Goal: Find specific page/section: Find specific page/section

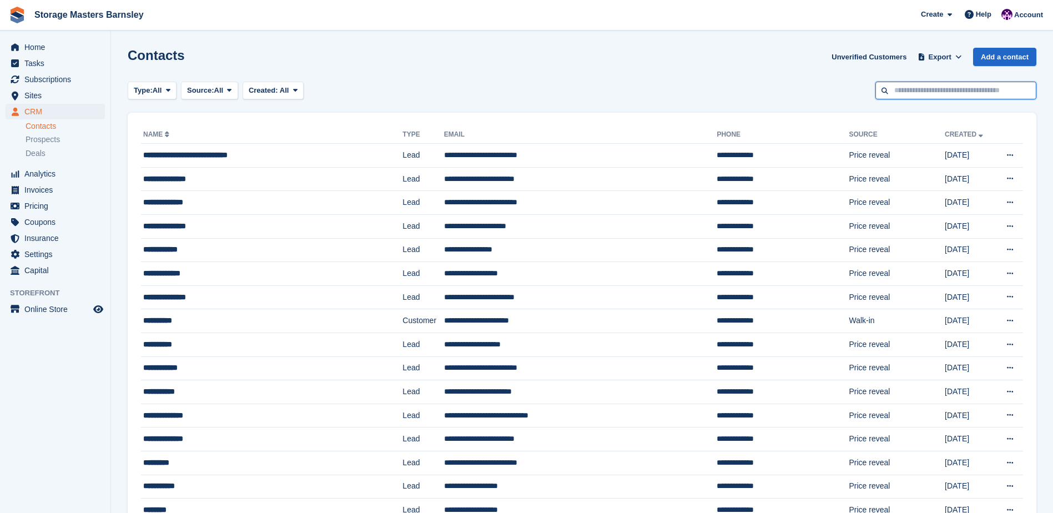
click at [950, 98] on input "text" at bounding box center [956, 91] width 161 height 18
type input "*****"
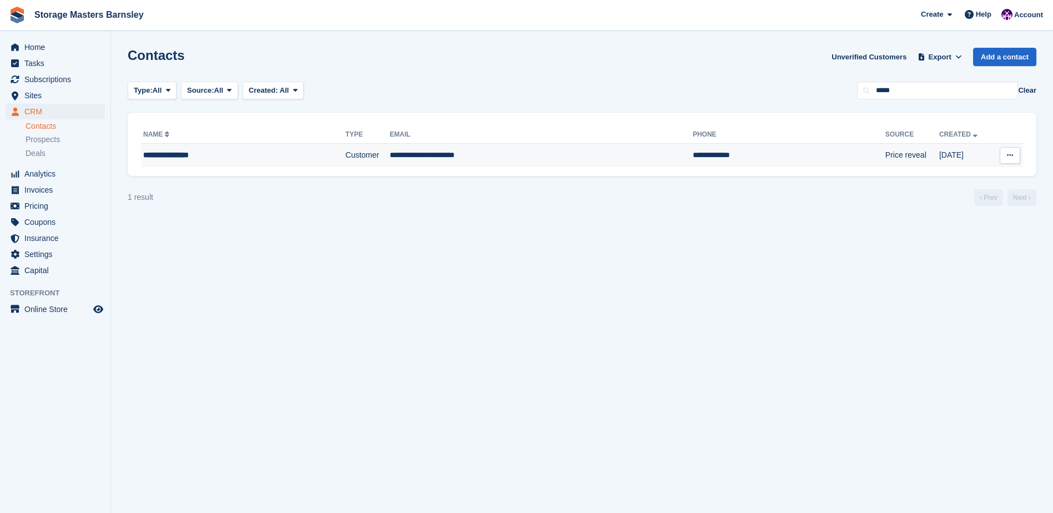
click at [350, 160] on td "Customer" at bounding box center [367, 155] width 44 height 23
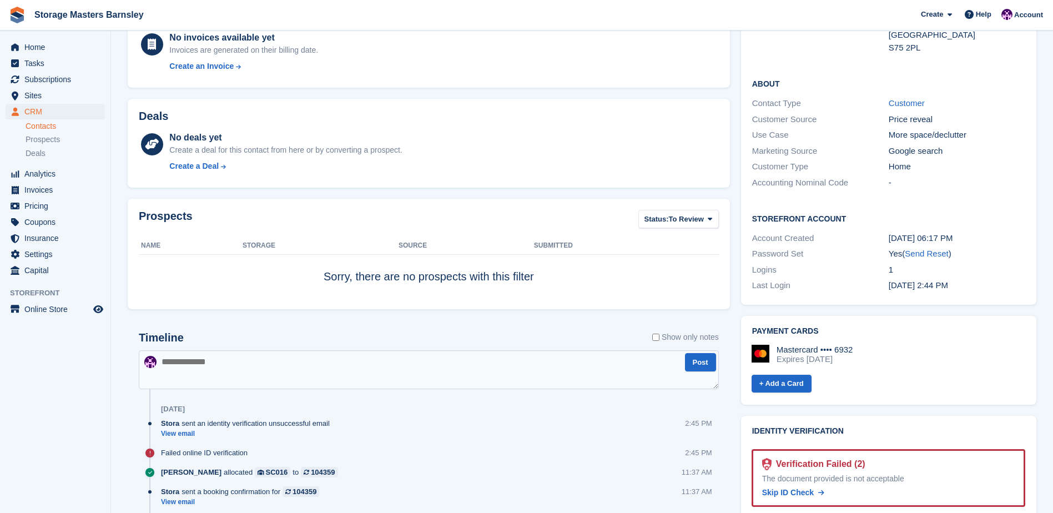
scroll to position [347, 0]
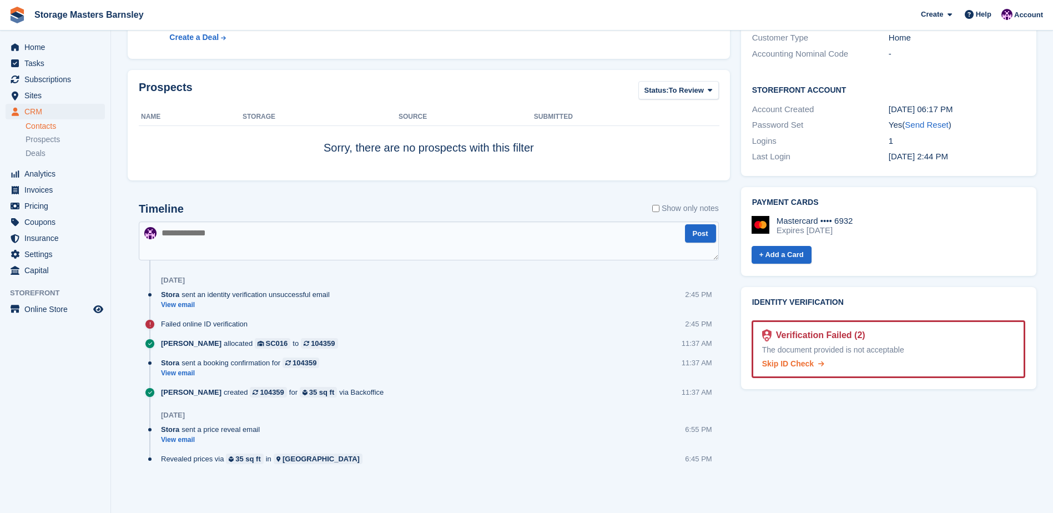
click at [789, 359] on span "Skip ID Check" at bounding box center [788, 363] width 52 height 9
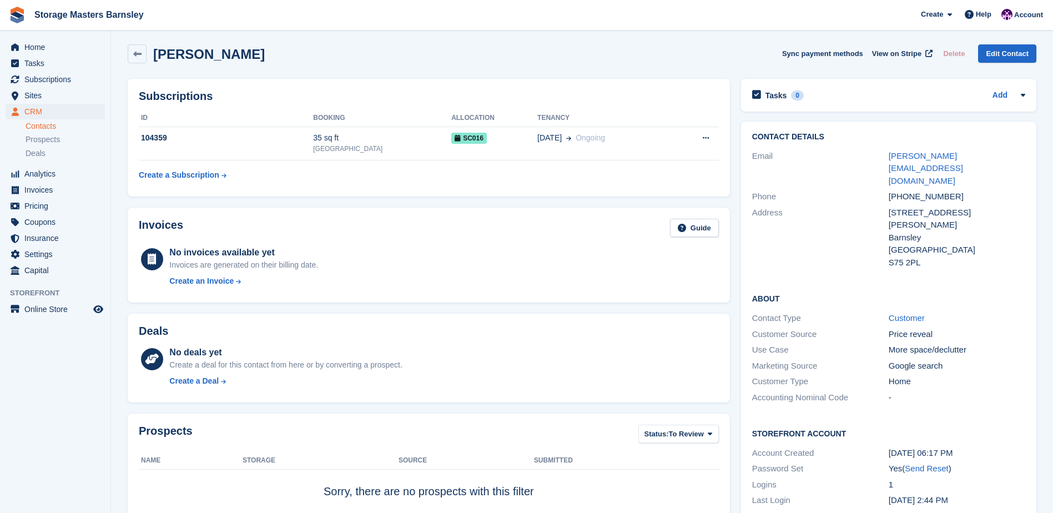
scroll to position [0, 0]
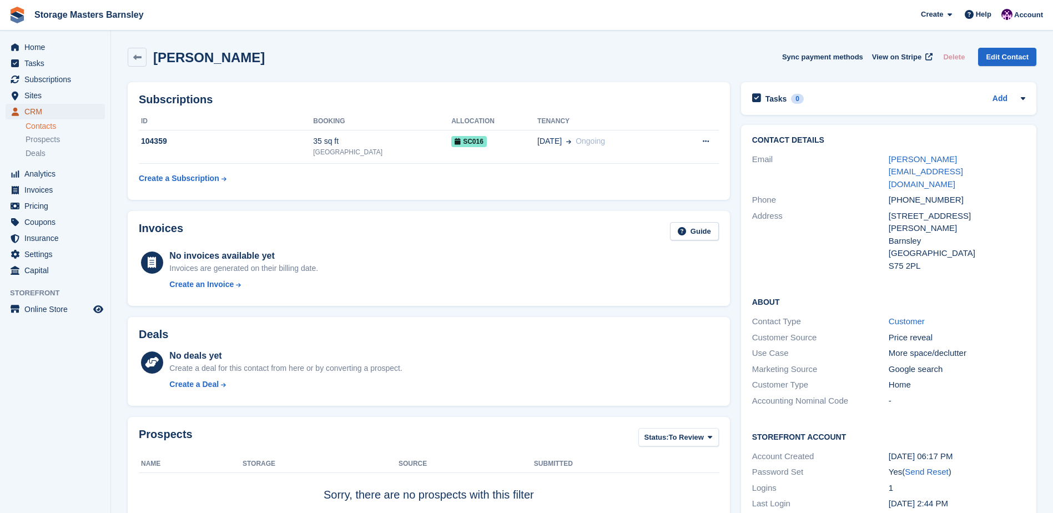
click at [53, 111] on span "CRM" at bounding box center [57, 112] width 67 height 16
